Goal: Task Accomplishment & Management: Use online tool/utility

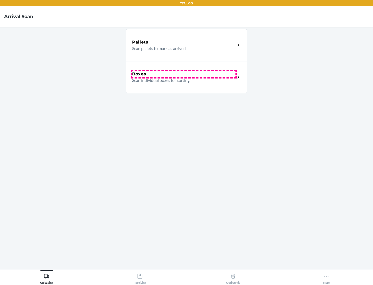
click at [184, 74] on div "Boxes" at bounding box center [183, 74] width 103 height 6
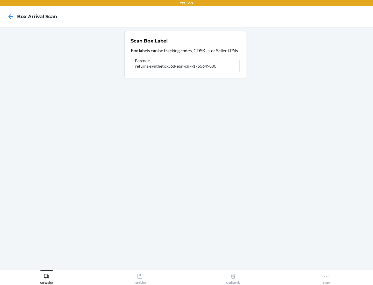
type input "returns-synthetic-56d-e6n-cb7-1755649800"
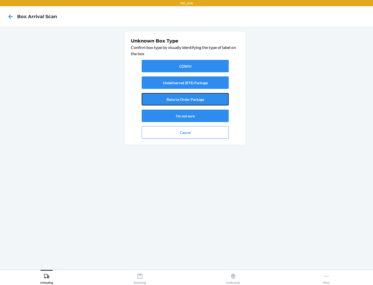
click at [185, 99] on button "Returns Order Package" at bounding box center [185, 99] width 87 height 12
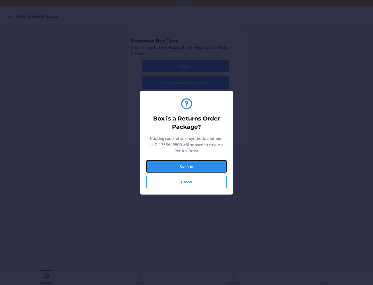
click at [187, 166] on button "Confirm" at bounding box center [187, 166] width 80 height 12
